Goal: Find contact information: Find contact information

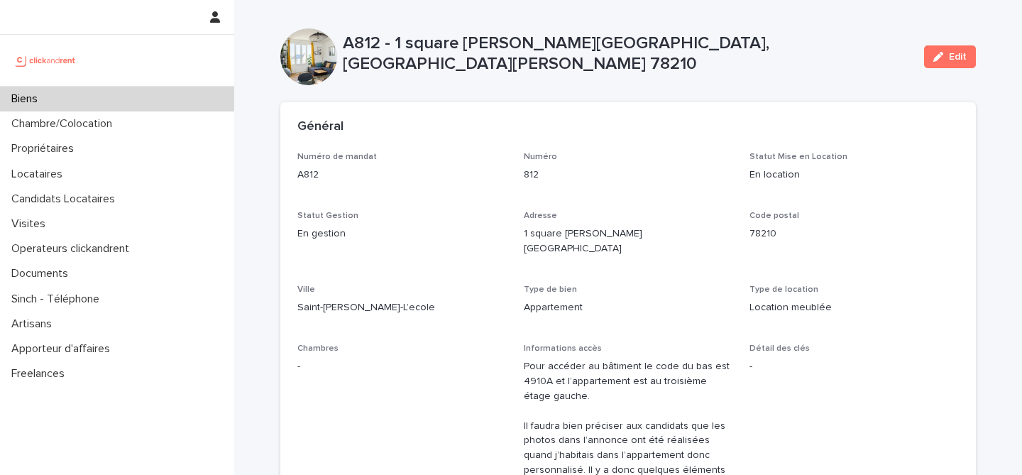
click at [217, 102] on div "Biens" at bounding box center [117, 99] width 234 height 25
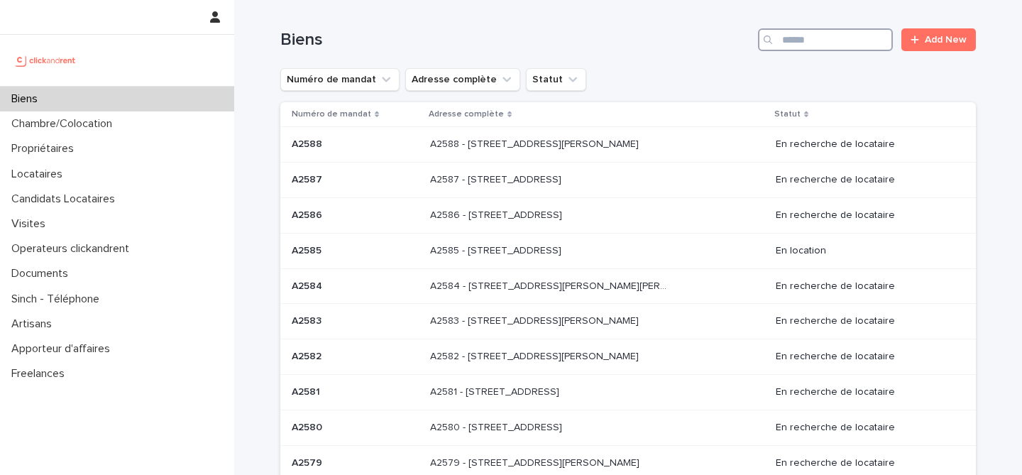
click at [812, 48] on input "Search" at bounding box center [825, 39] width 135 height 23
paste input "****"
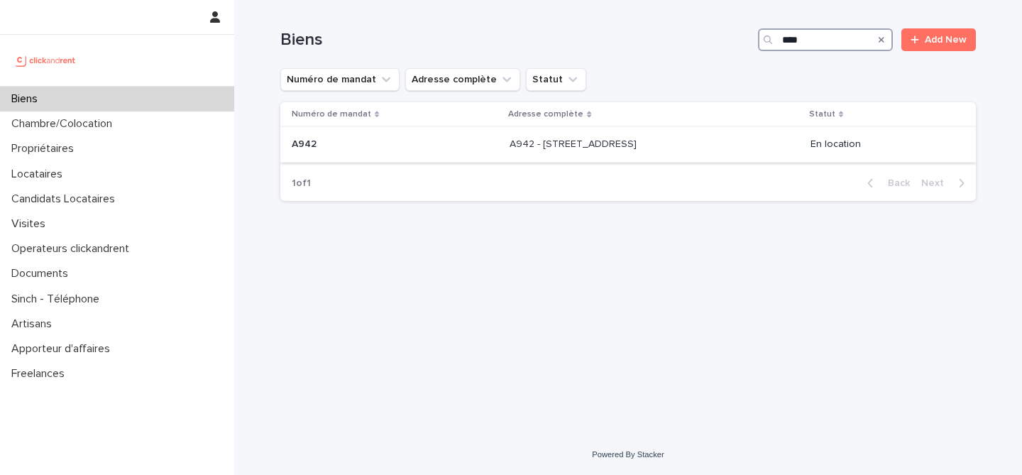
type input "****"
click at [592, 132] on td "A942 - [STREET_ADDRESS] 93130 A942 - [STREET_ADDRESS]" at bounding box center [654, 144] width 300 height 35
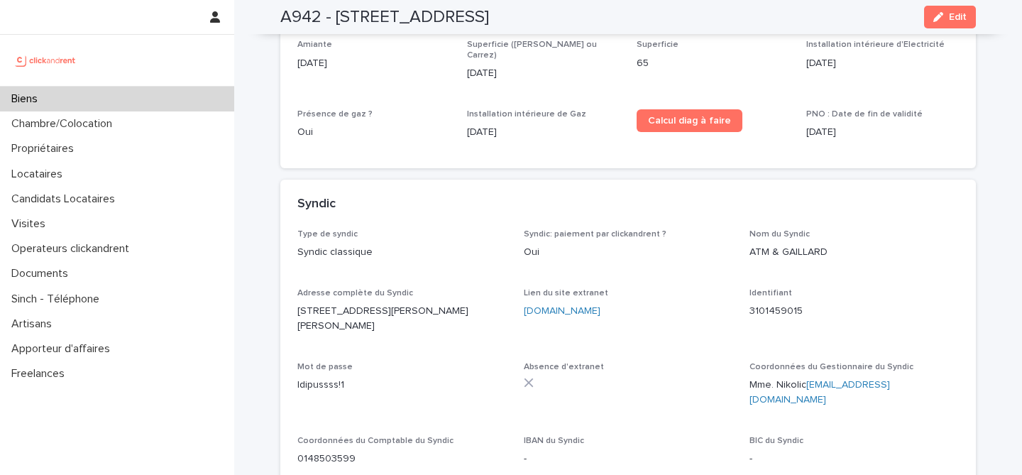
scroll to position [5324, 0]
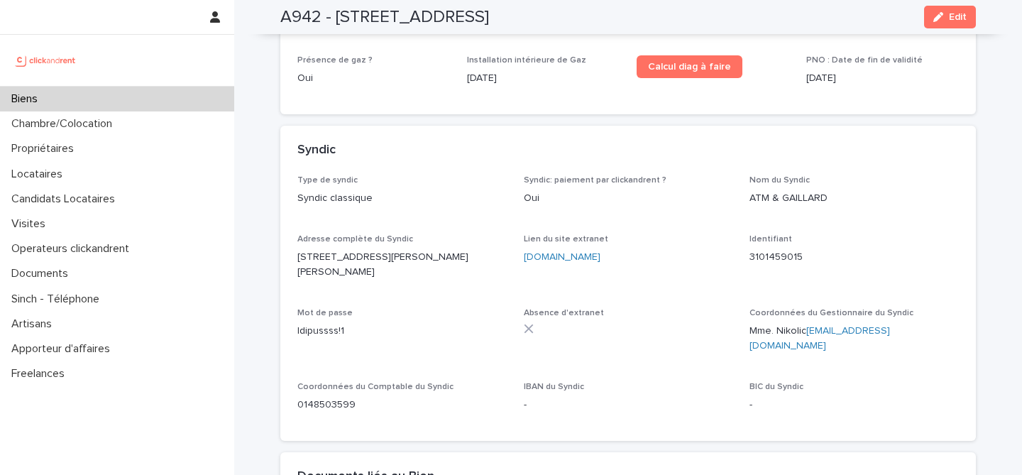
click at [336, 397] on p "0148503599" at bounding box center [401, 404] width 209 height 15
copy p "0148503599"
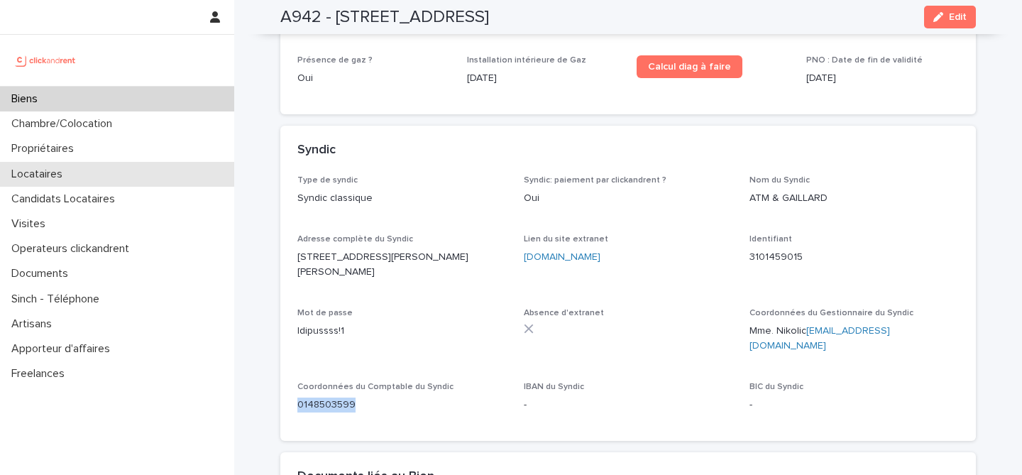
click at [125, 176] on div "Locataires" at bounding box center [117, 174] width 234 height 25
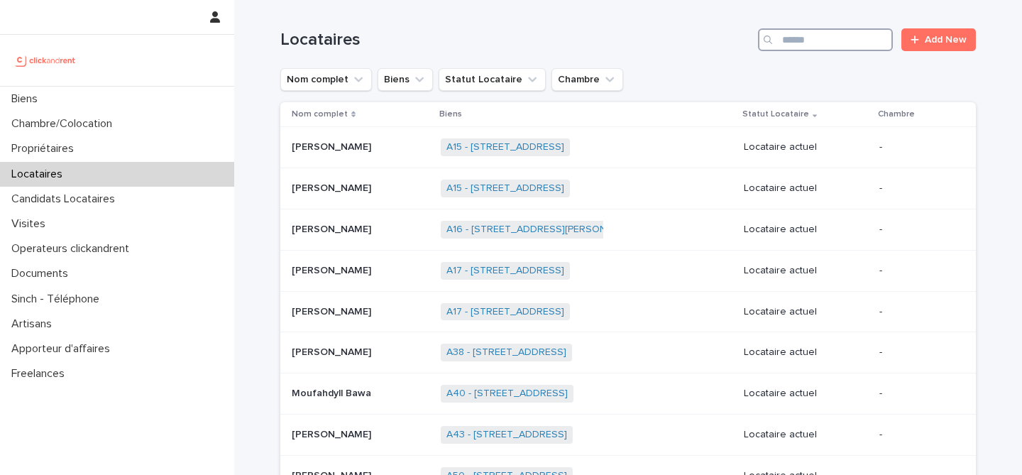
click at [794, 44] on input "Search" at bounding box center [825, 39] width 135 height 23
paste input "*****"
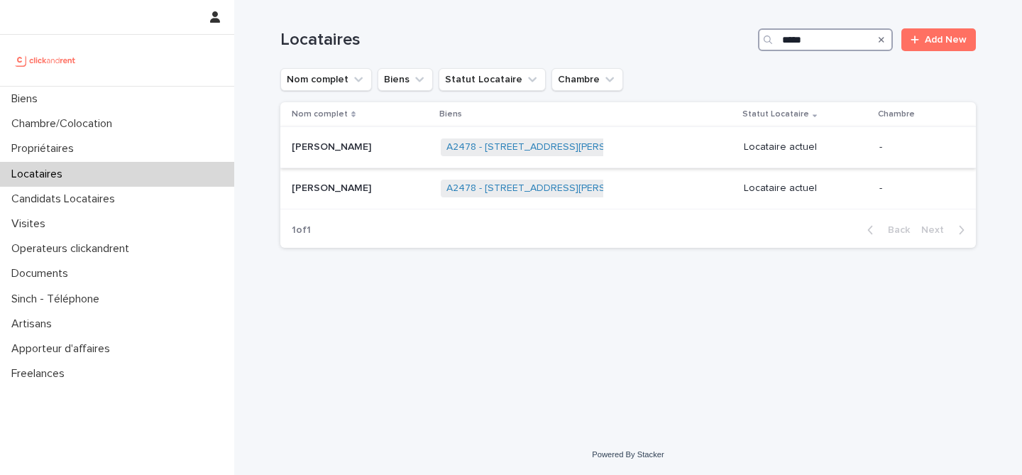
type input "*****"
click at [659, 141] on div "A2478 - [STREET_ADDRESS][PERSON_NAME][PERSON_NAME] + 0" at bounding box center [587, 147] width 292 height 29
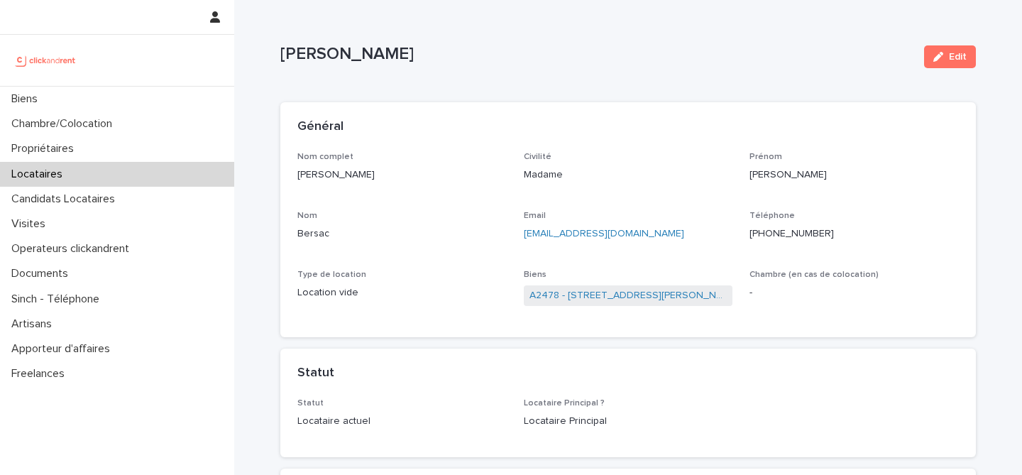
click at [790, 241] on div "Téléphone [PHONE_NUMBER]" at bounding box center [853, 232] width 209 height 42
click at [790, 232] on p "[PHONE_NUMBER]" at bounding box center [853, 233] width 209 height 15
click at [790, 236] on p "[PHONE_NUMBER]" at bounding box center [853, 233] width 209 height 15
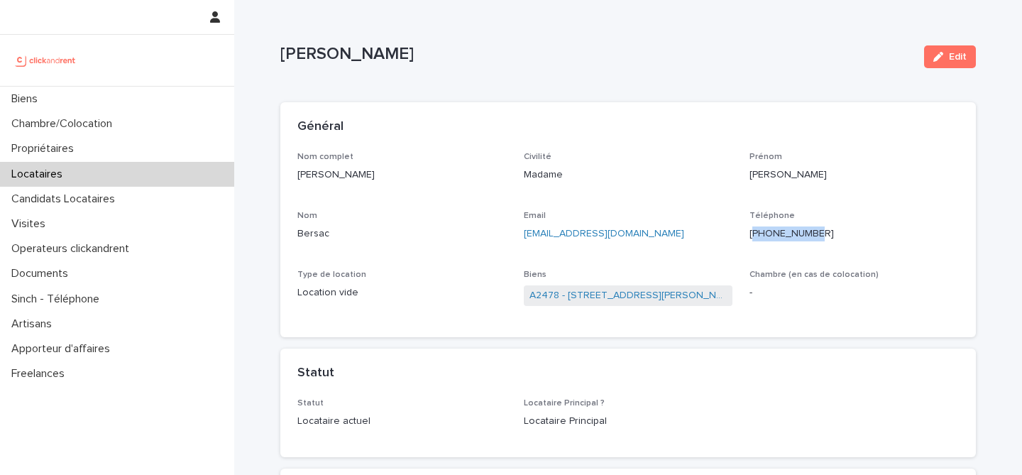
click at [774, 241] on div "Téléphone [PHONE_NUMBER]" at bounding box center [853, 232] width 209 height 42
click at [776, 239] on p "[PHONE_NUMBER]" at bounding box center [853, 233] width 209 height 15
copy p "33629927327"
click at [639, 175] on p "Madame" at bounding box center [628, 174] width 209 height 15
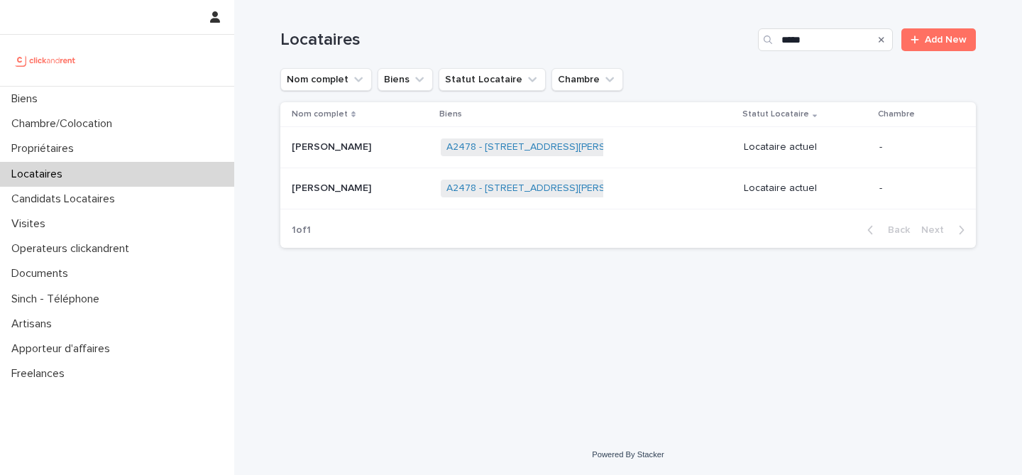
click at [344, 184] on p "[PERSON_NAME]" at bounding box center [333, 187] width 82 height 15
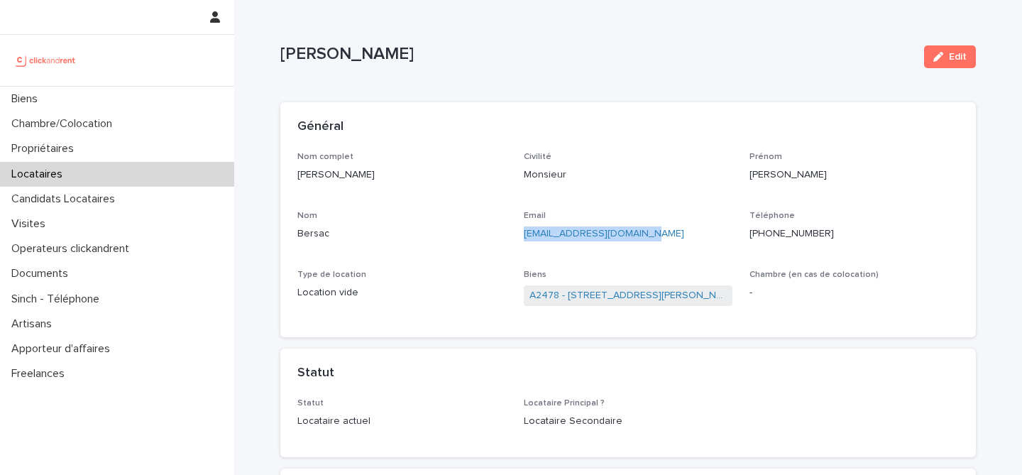
copy link "[EMAIL_ADDRESS][DOMAIN_NAME]"
drag, startPoint x: 654, startPoint y: 235, endPoint x: 520, endPoint y: 238, distance: 134.2
click at [520, 238] on div "Nom complet [PERSON_NAME] Civilité Monsieur [PERSON_NAME] [PERSON_NAME] Email […" at bounding box center [627, 236] width 661 height 169
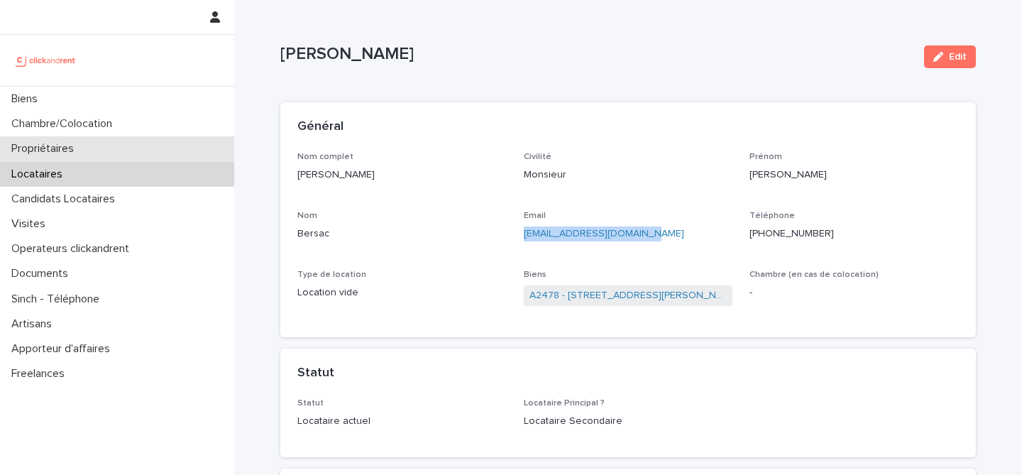
click at [131, 145] on div "Propriétaires" at bounding box center [117, 148] width 234 height 25
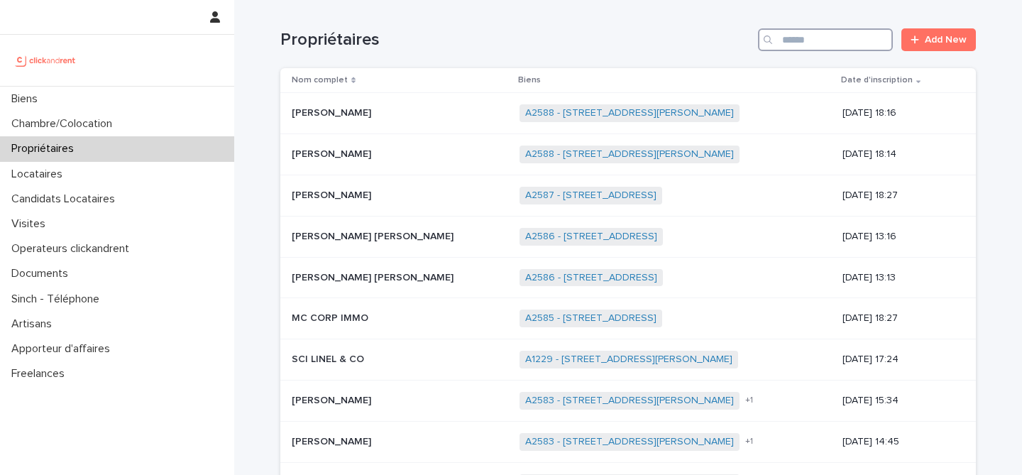
click at [798, 39] on input "Search" at bounding box center [825, 39] width 135 height 23
paste input "*****"
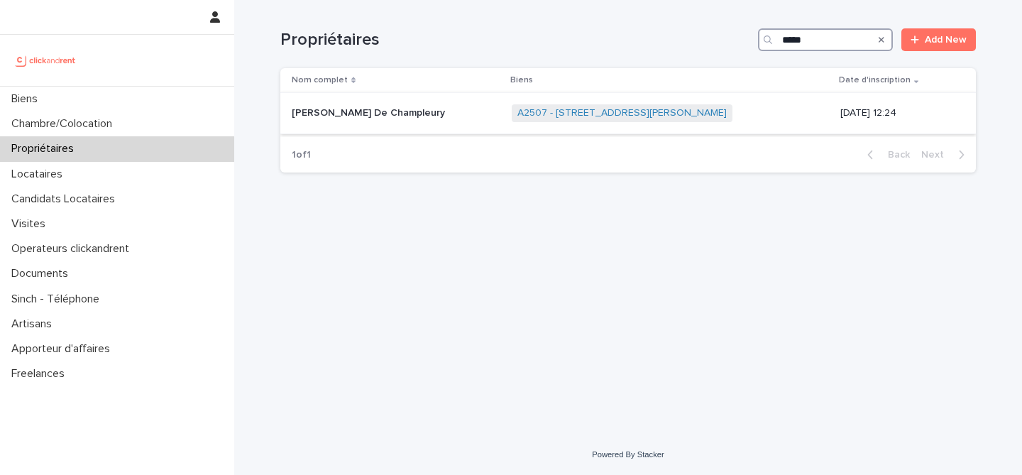
type input "*****"
click at [732, 106] on div "A2507 - [STREET_ADDRESS][PERSON_NAME] + 0" at bounding box center [670, 113] width 317 height 29
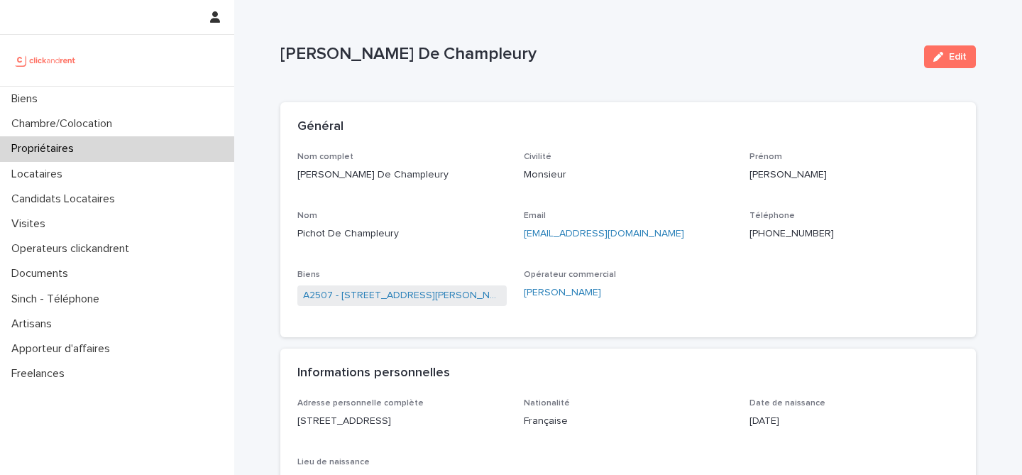
click at [776, 234] on p "[PHONE_NUMBER]" at bounding box center [853, 233] width 209 height 15
copy p "33698777115"
